Goal: Task Accomplishment & Management: Use online tool/utility

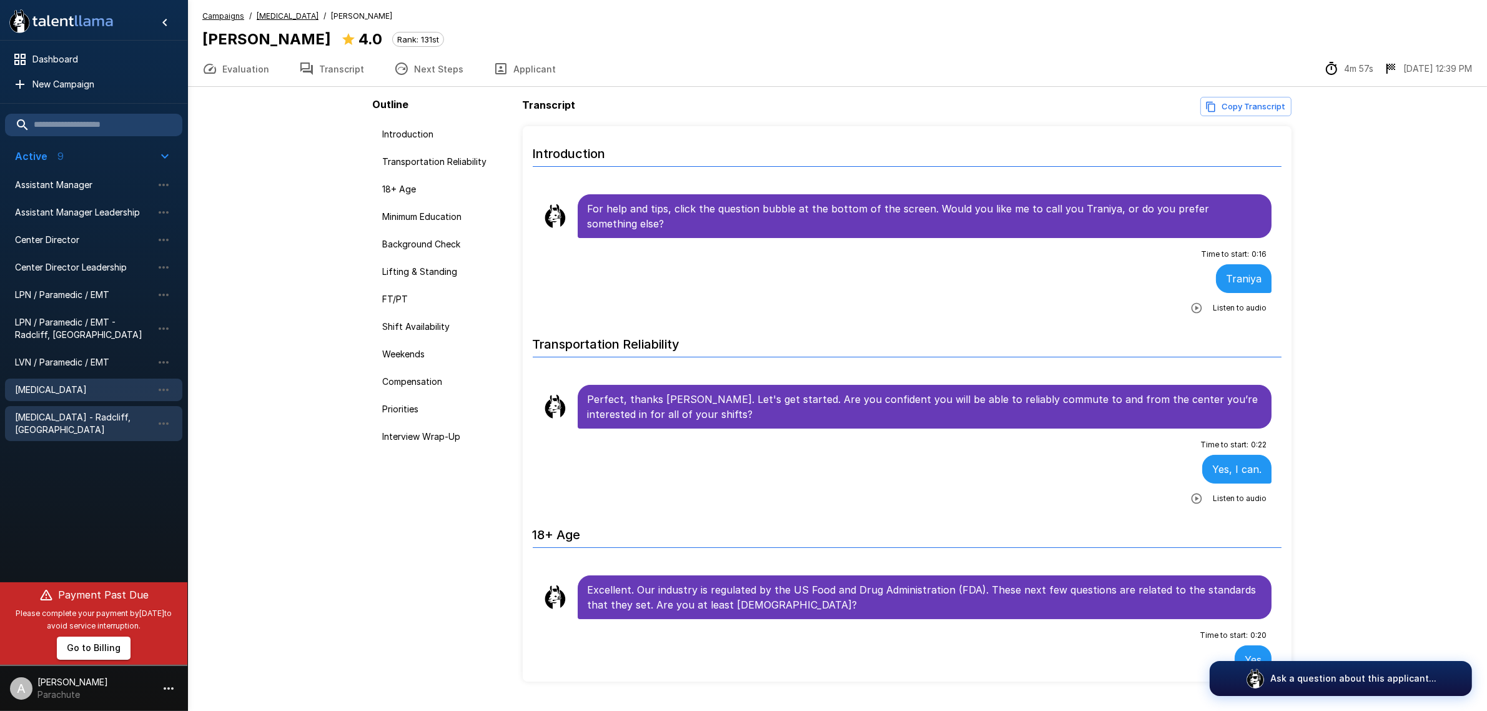
scroll to position [1640, 0]
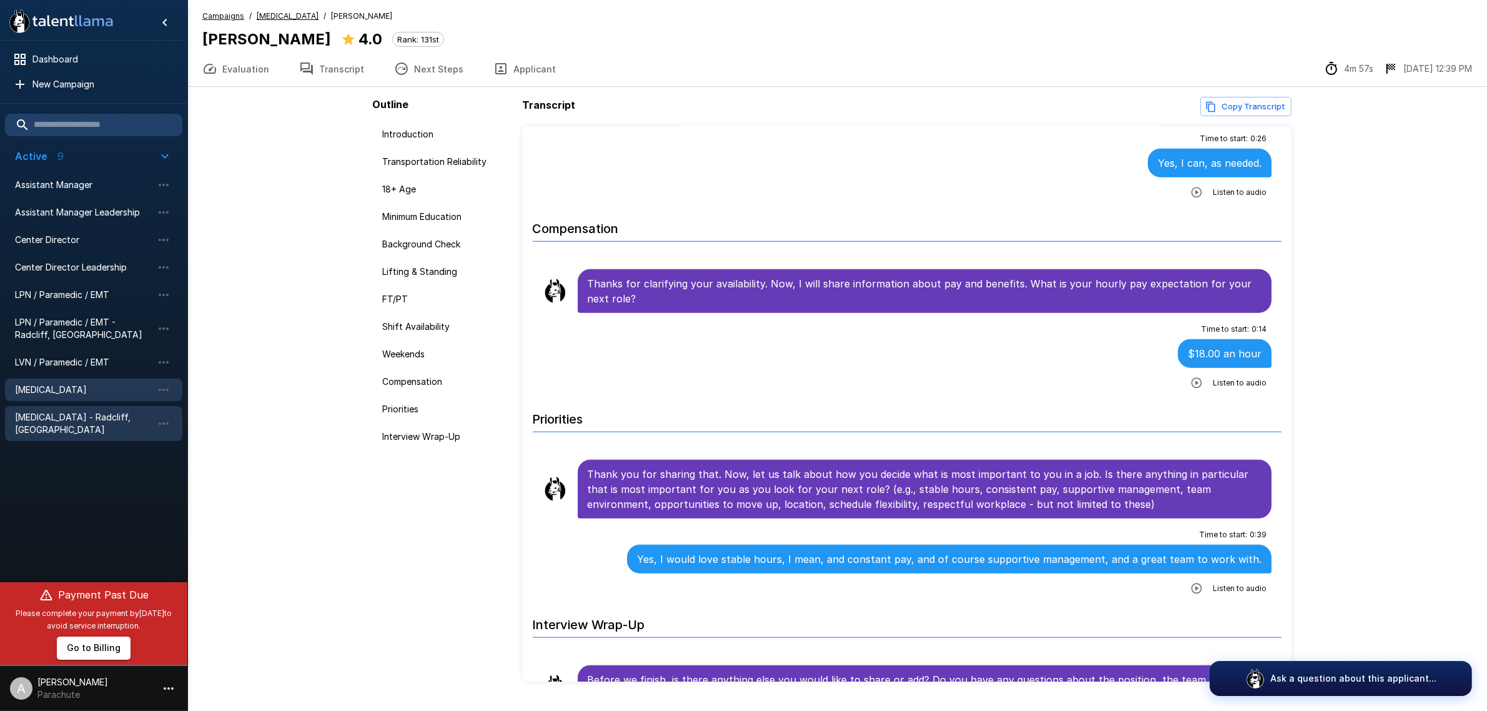
click at [79, 420] on span "[MEDICAL_DATA] - Radcliff, [GEOGRAPHIC_DATA]" at bounding box center [83, 423] width 137 height 25
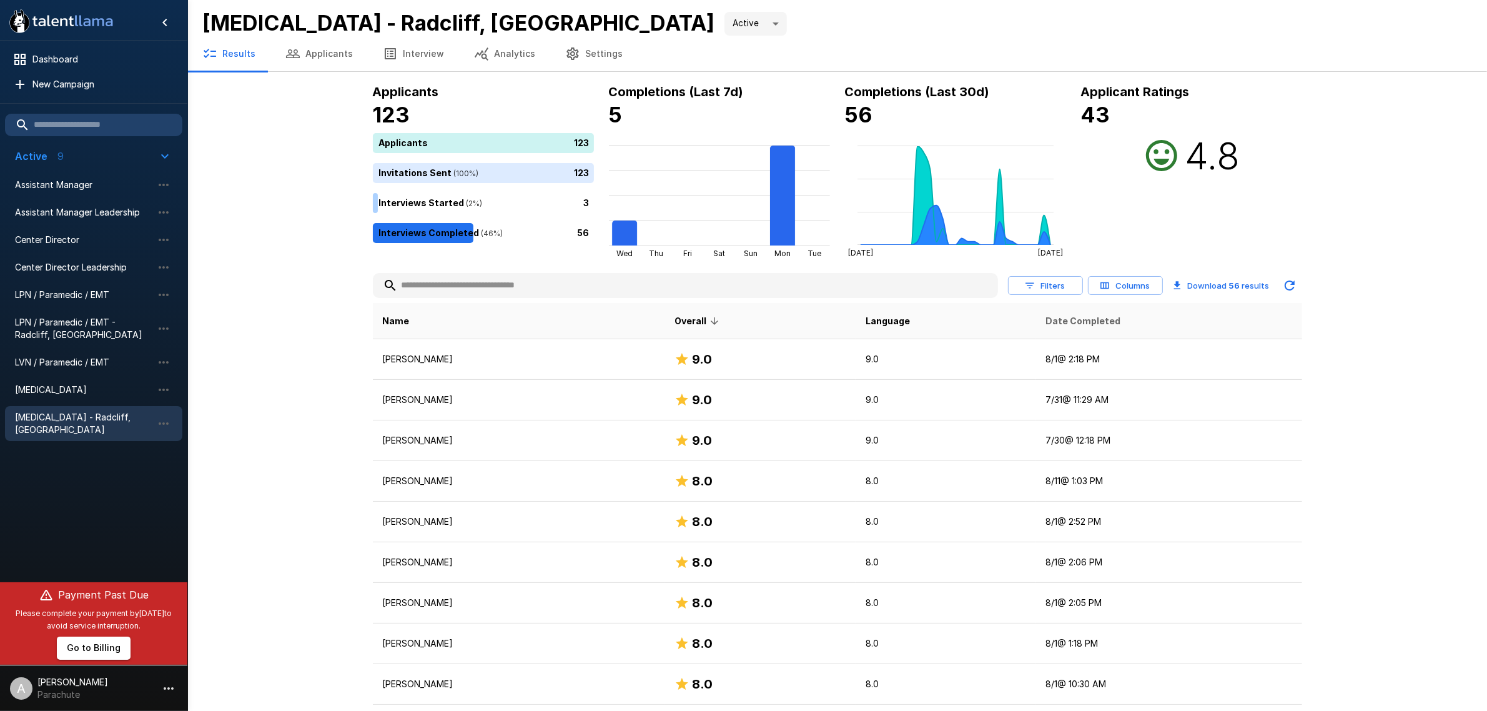
click at [1089, 315] on span "Date Completed" at bounding box center [1083, 321] width 75 height 15
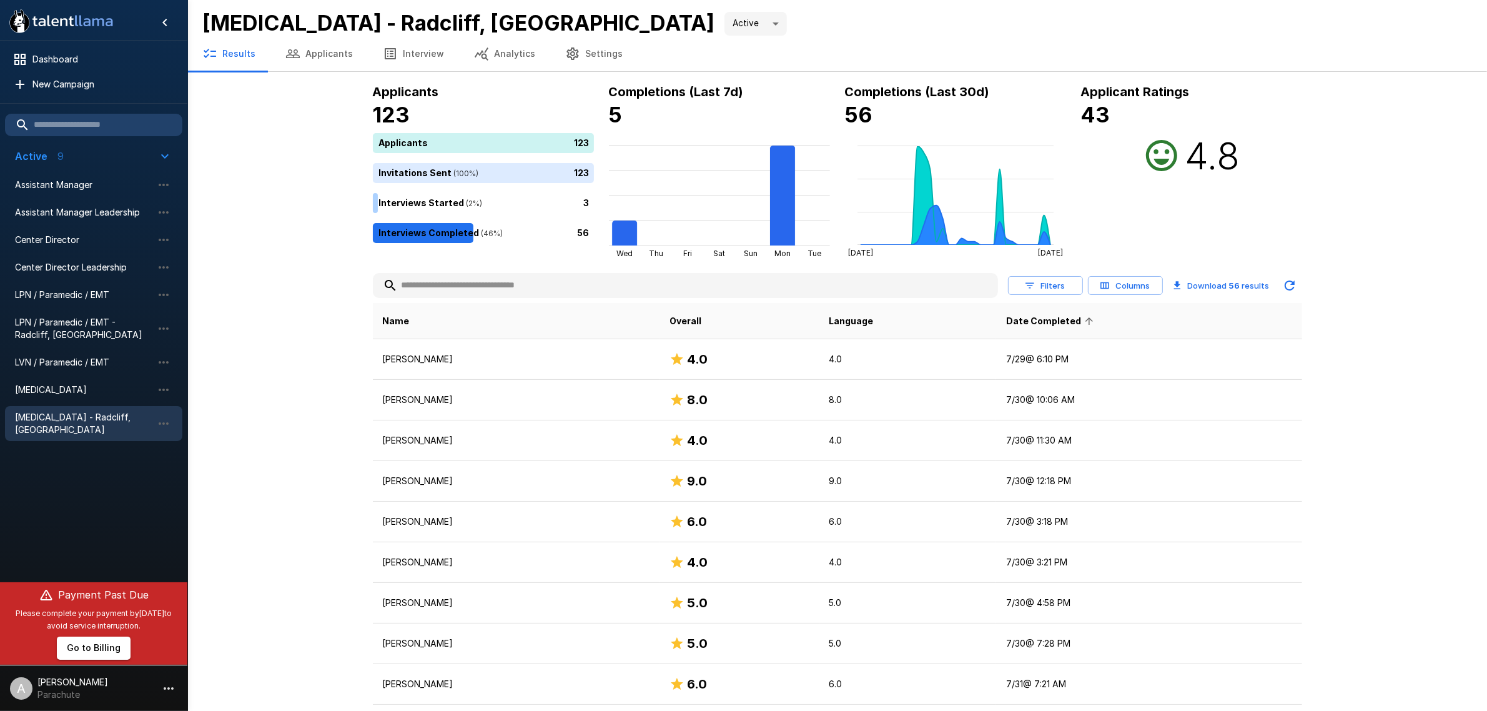
click at [1072, 314] on span "Date Completed" at bounding box center [1051, 321] width 91 height 15
click at [322, 62] on button "Applicants" at bounding box center [319, 53] width 97 height 35
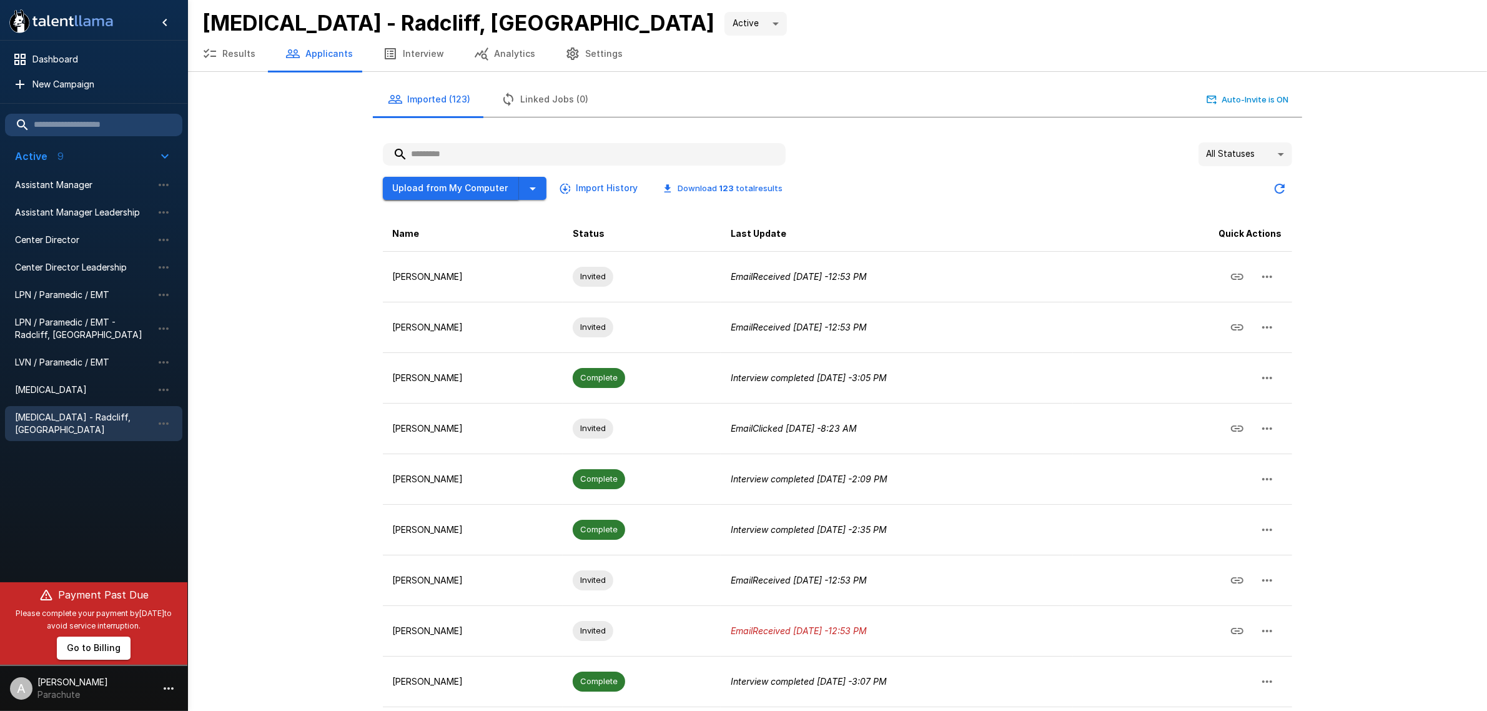
click at [410, 182] on button "Upload from My Computer" at bounding box center [451, 188] width 136 height 23
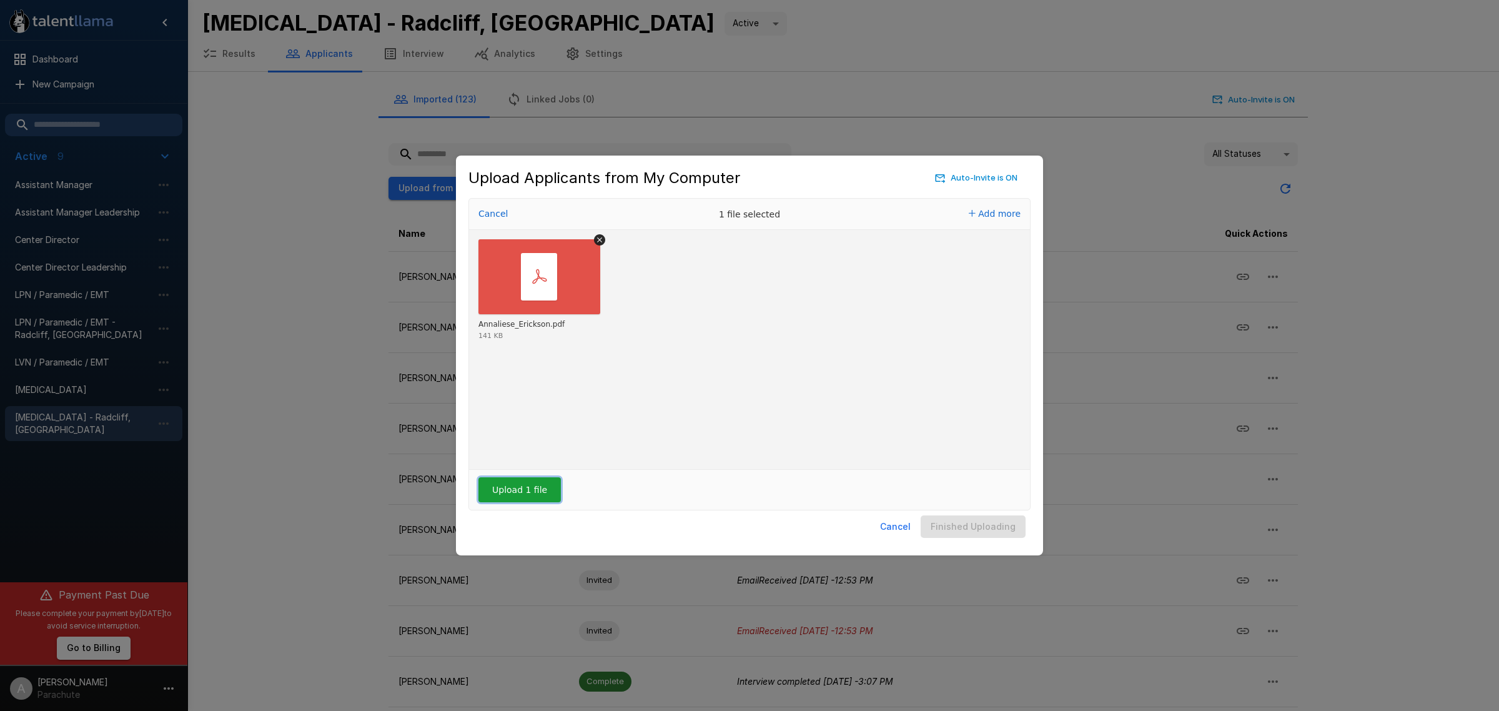
click at [494, 489] on button "Upload 1 file" at bounding box center [520, 489] width 82 height 25
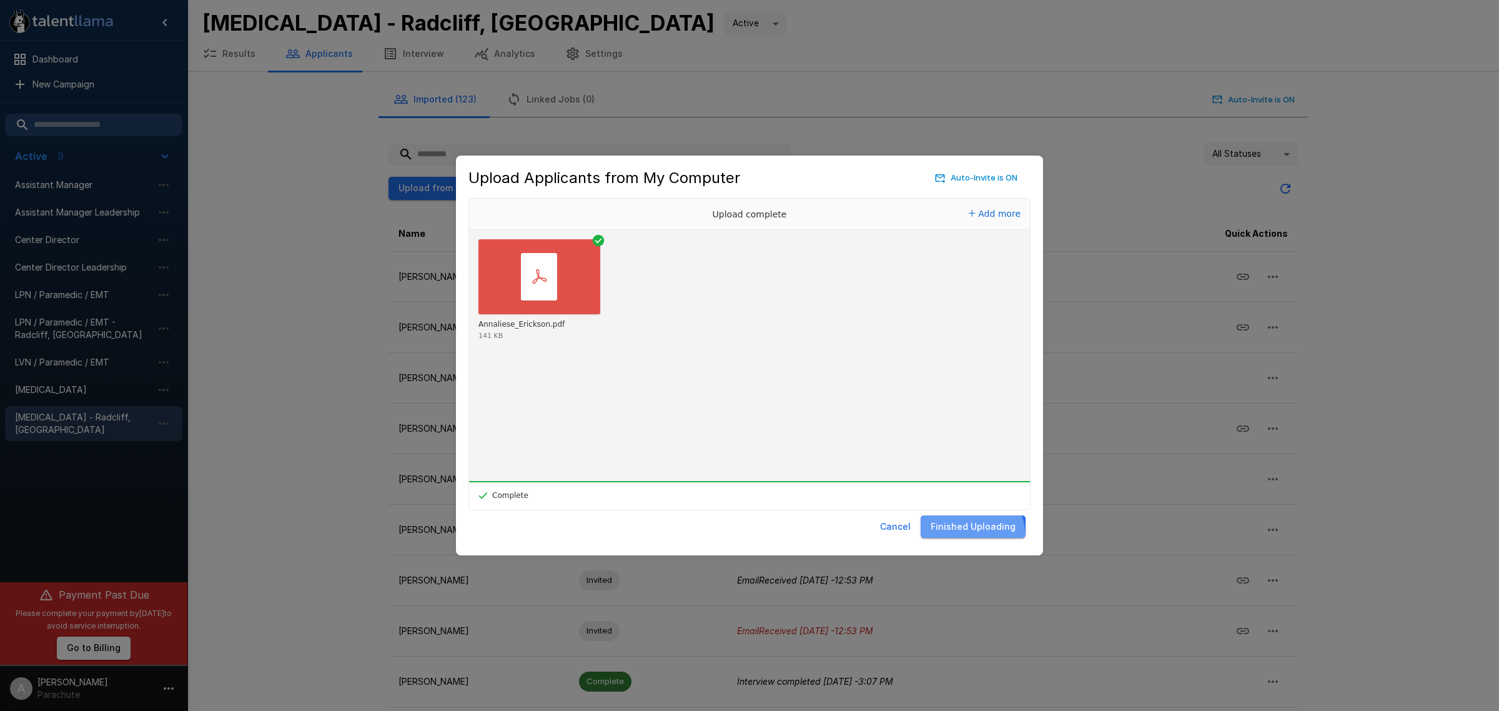
click at [959, 538] on button "Finished Uploading" at bounding box center [973, 526] width 105 height 23
